Goal: Task Accomplishment & Management: Manage account settings

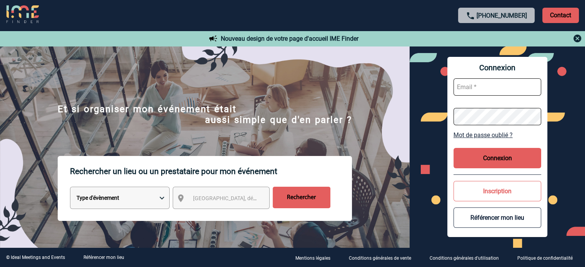
click at [475, 85] on input "text" at bounding box center [498, 86] width 88 height 17
type input "K"
type input "karine.defois@antargaz.com"
click at [490, 159] on button "Connexion" at bounding box center [498, 158] width 88 height 20
